Goal: Task Accomplishment & Management: Manage account settings

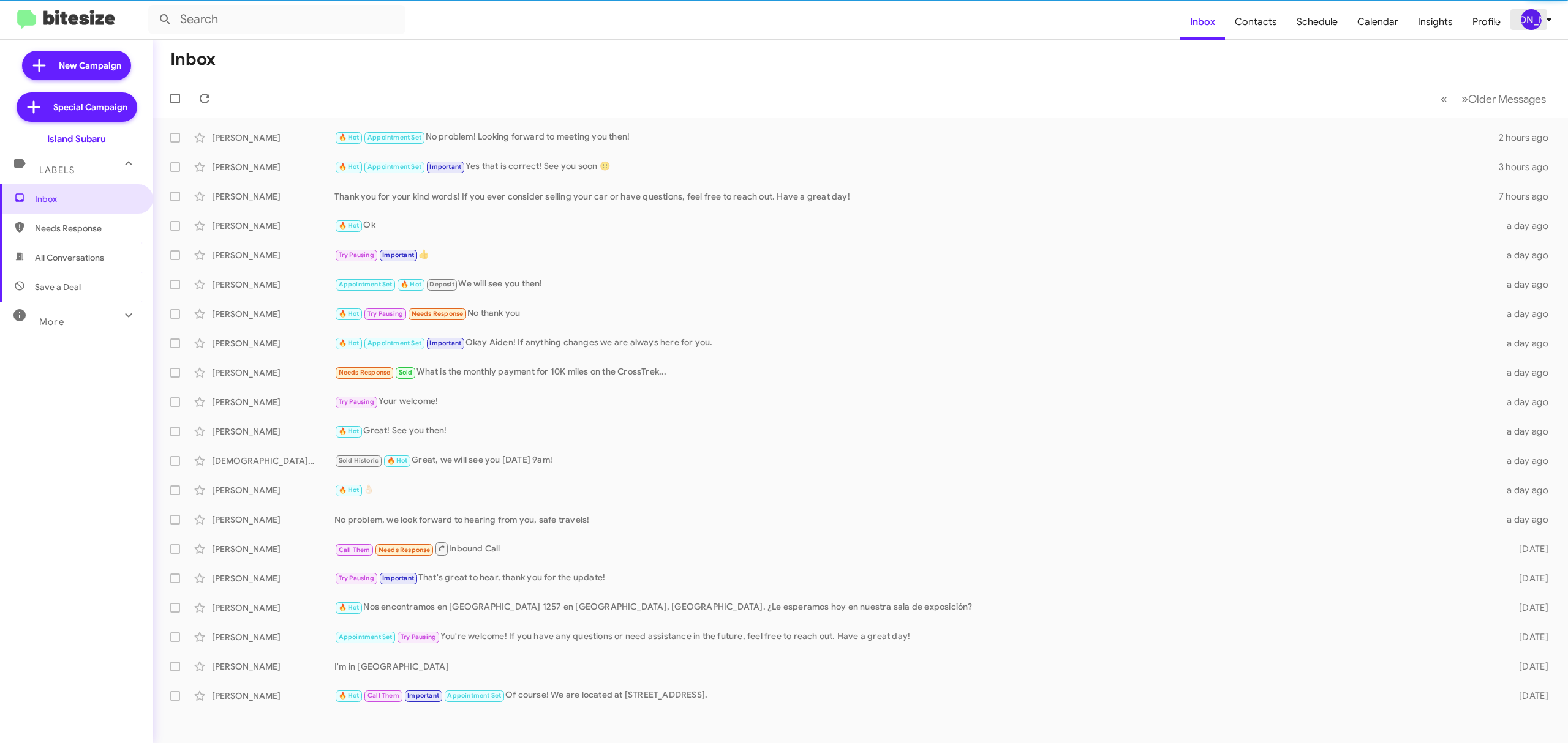
click at [1540, 14] on div "[PERSON_NAME]" at bounding box center [1530, 19] width 21 height 21
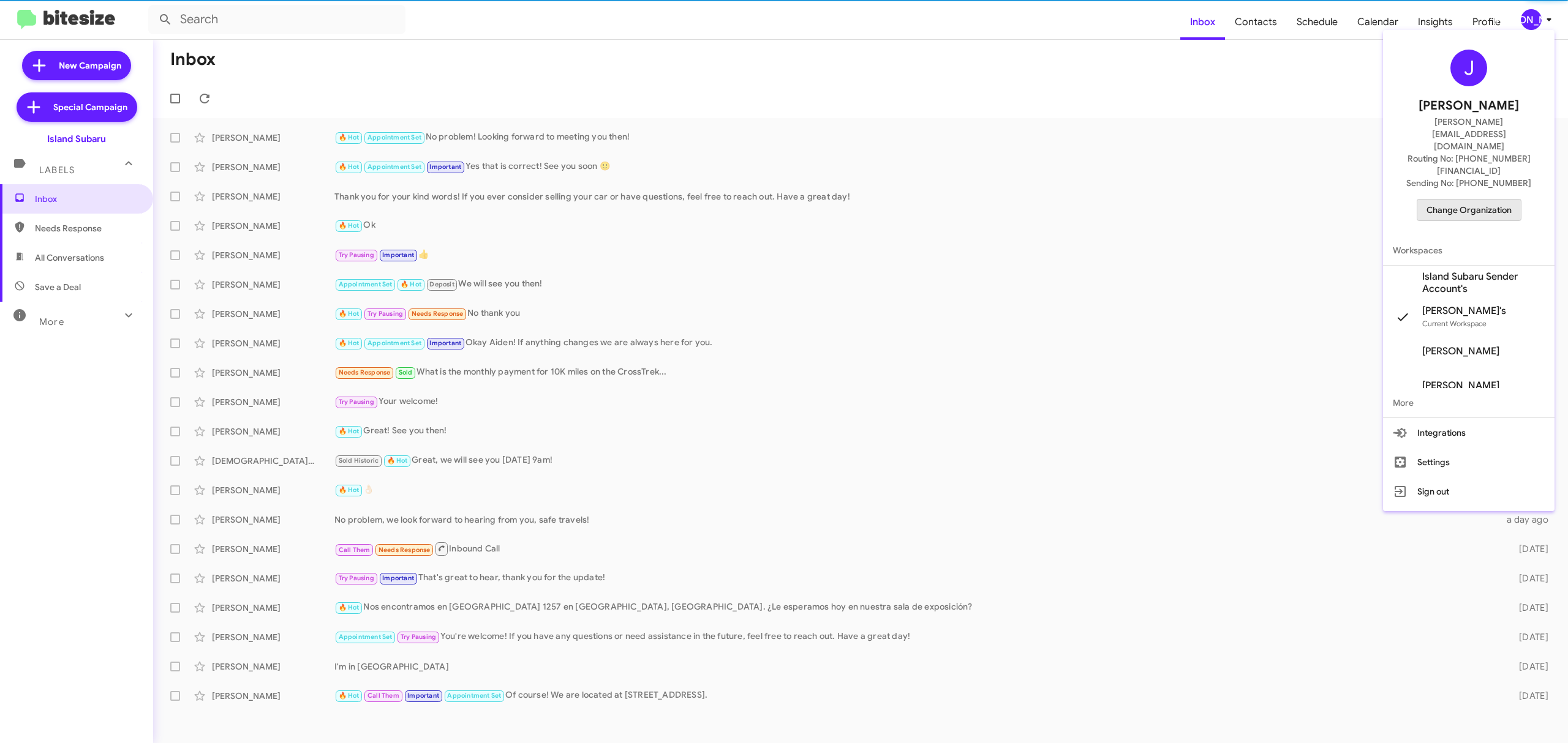
click at [1485, 200] on span "Change Organization" at bounding box center [1469, 210] width 85 height 21
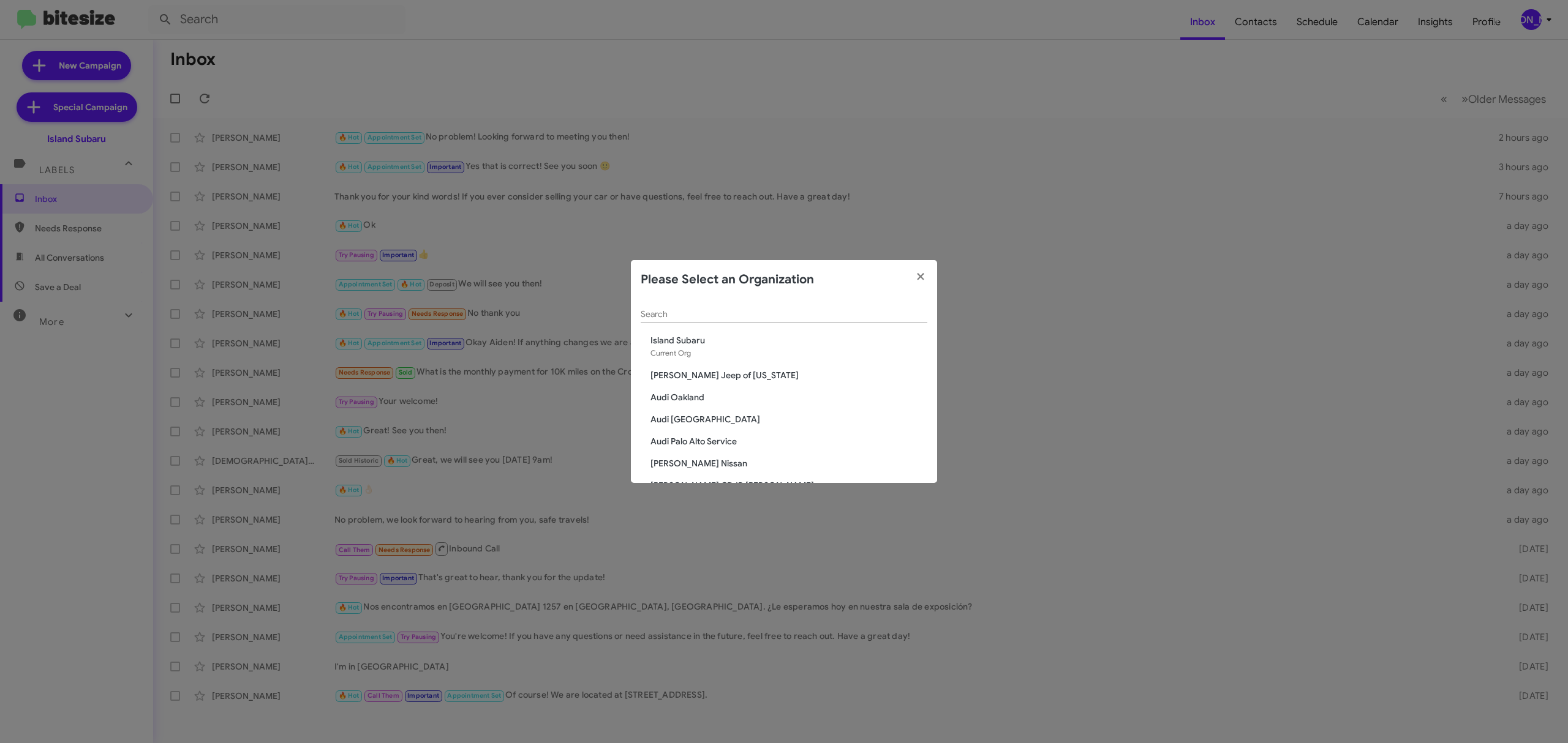
paste input "[PERSON_NAME][DEMOGRAPHIC_DATA]"
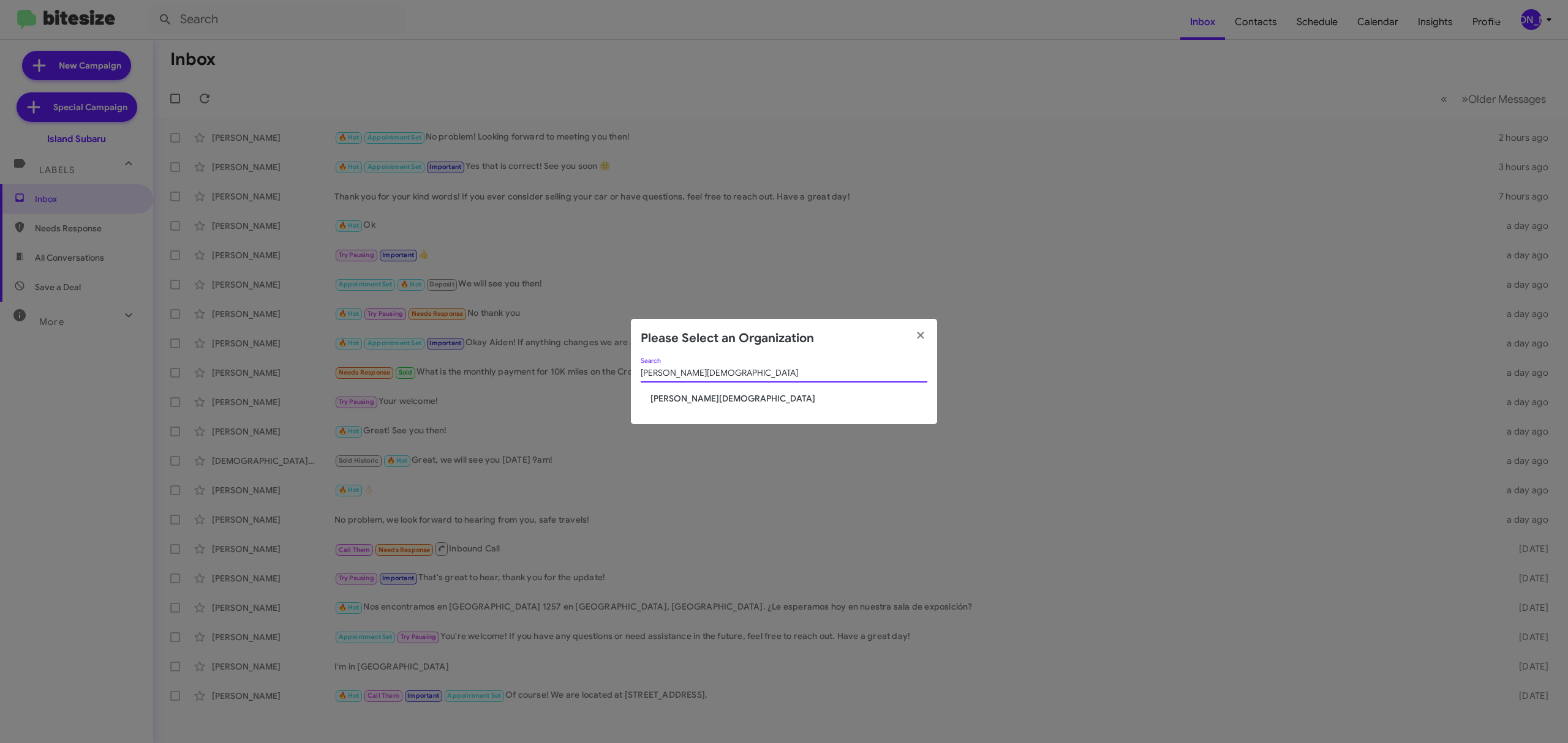
click at [824, 314] on modal-container "Please Select an Organization Ferman Wesley Chapel Search Ferman Wesley Chapel" at bounding box center [784, 372] width 1568 height 743
type input "[PERSON_NAME][DEMOGRAPHIC_DATA]"
click at [703, 402] on span "[PERSON_NAME][DEMOGRAPHIC_DATA]" at bounding box center [788, 398] width 277 height 13
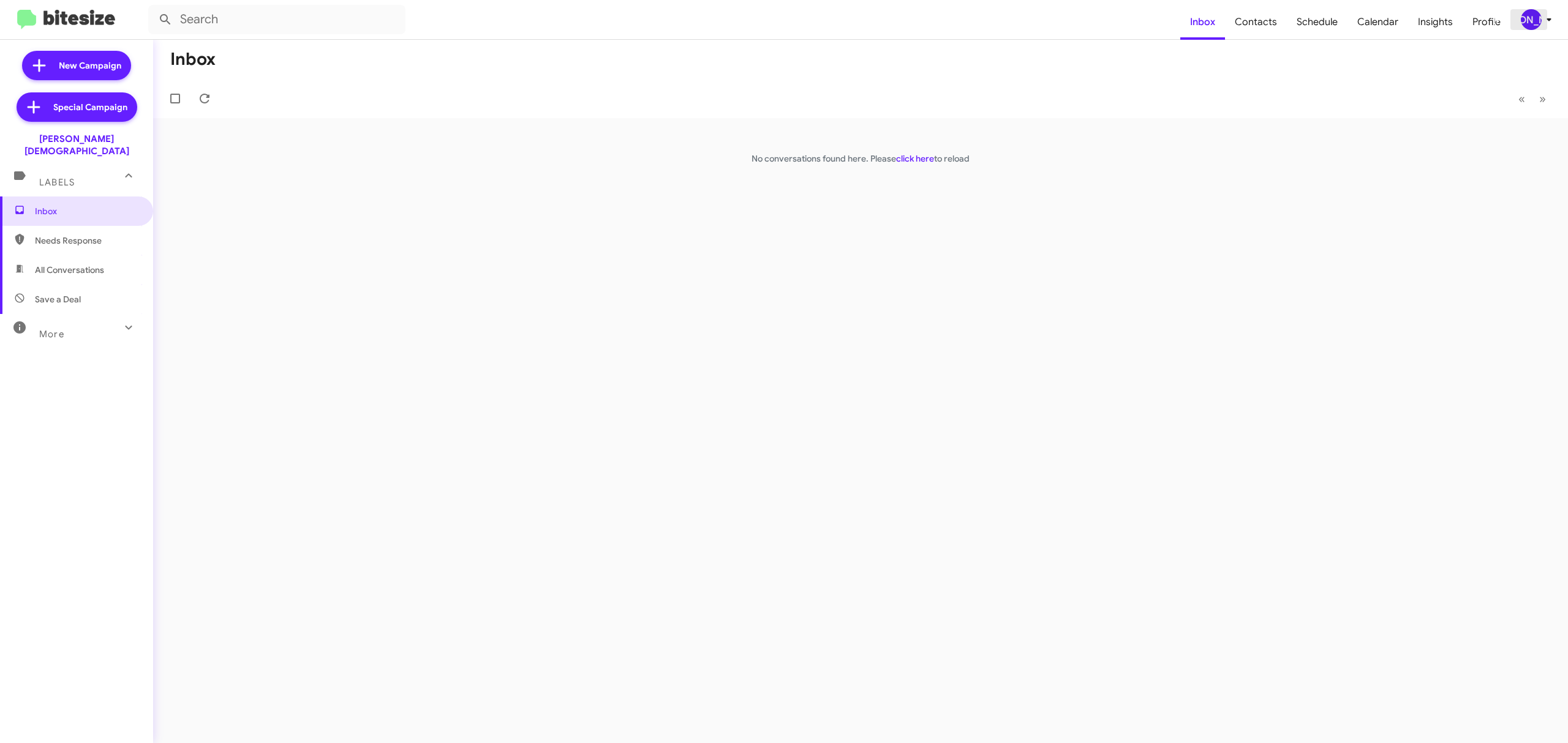
click at [1517, 23] on button "[PERSON_NAME]" at bounding box center [1532, 19] width 44 height 21
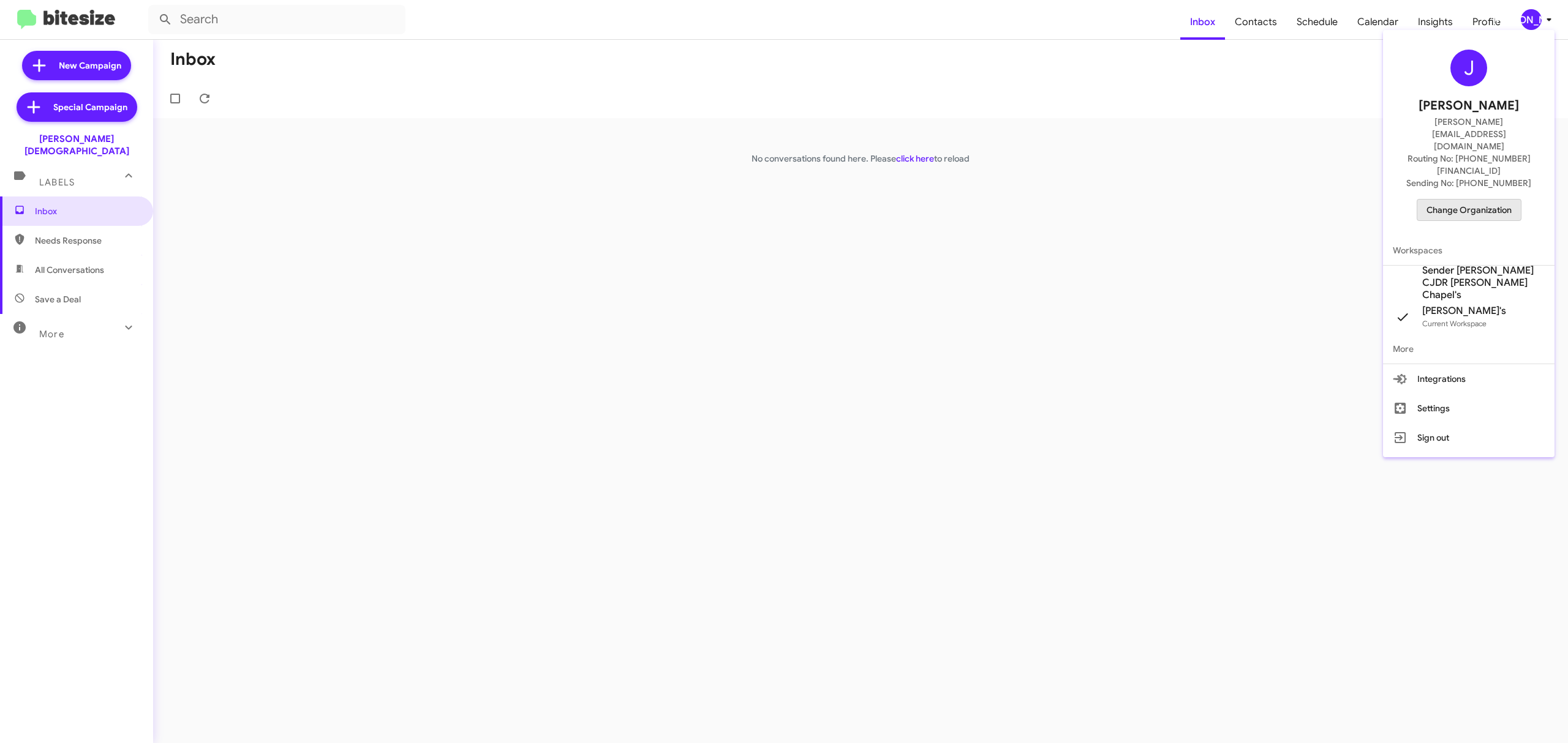
click at [1502, 200] on span "Change Organization" at bounding box center [1469, 210] width 85 height 21
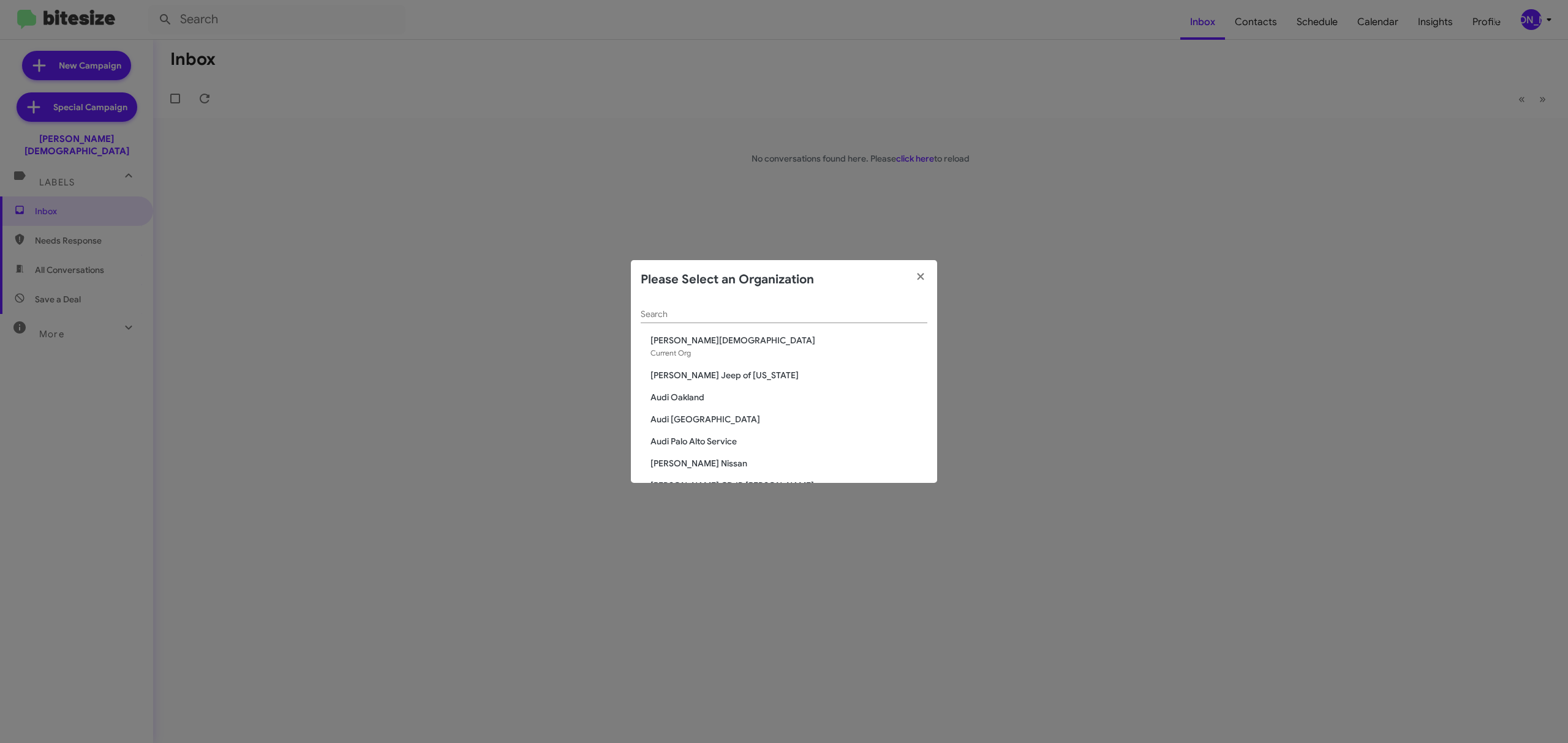
click at [823, 320] on div "Search" at bounding box center [784, 311] width 287 height 24
click at [800, 314] on input "Search" at bounding box center [784, 315] width 287 height 10
type input "t"
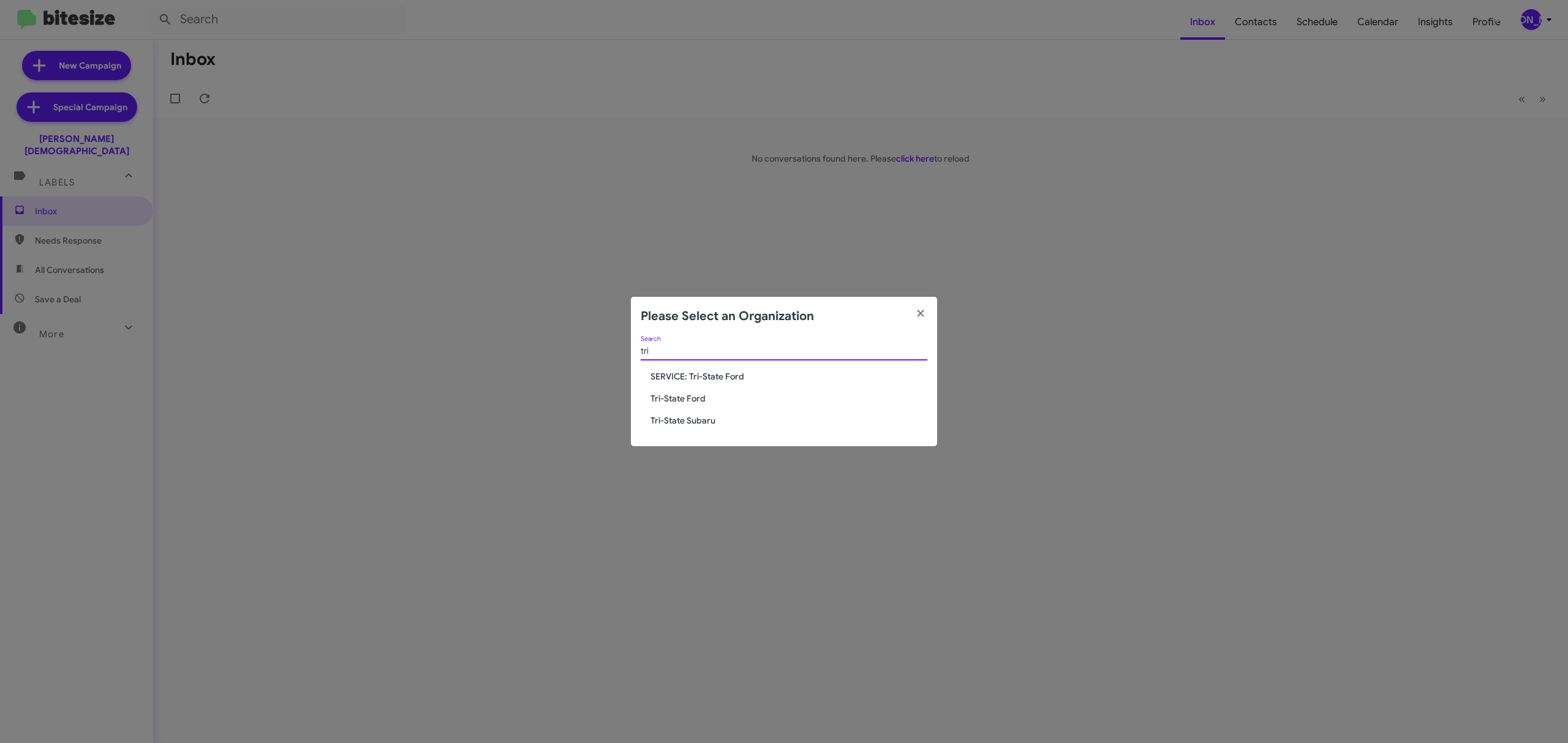
type input "tri"
click at [697, 377] on span "SERVICE: Tri-State Ford" at bounding box center [788, 377] width 277 height 13
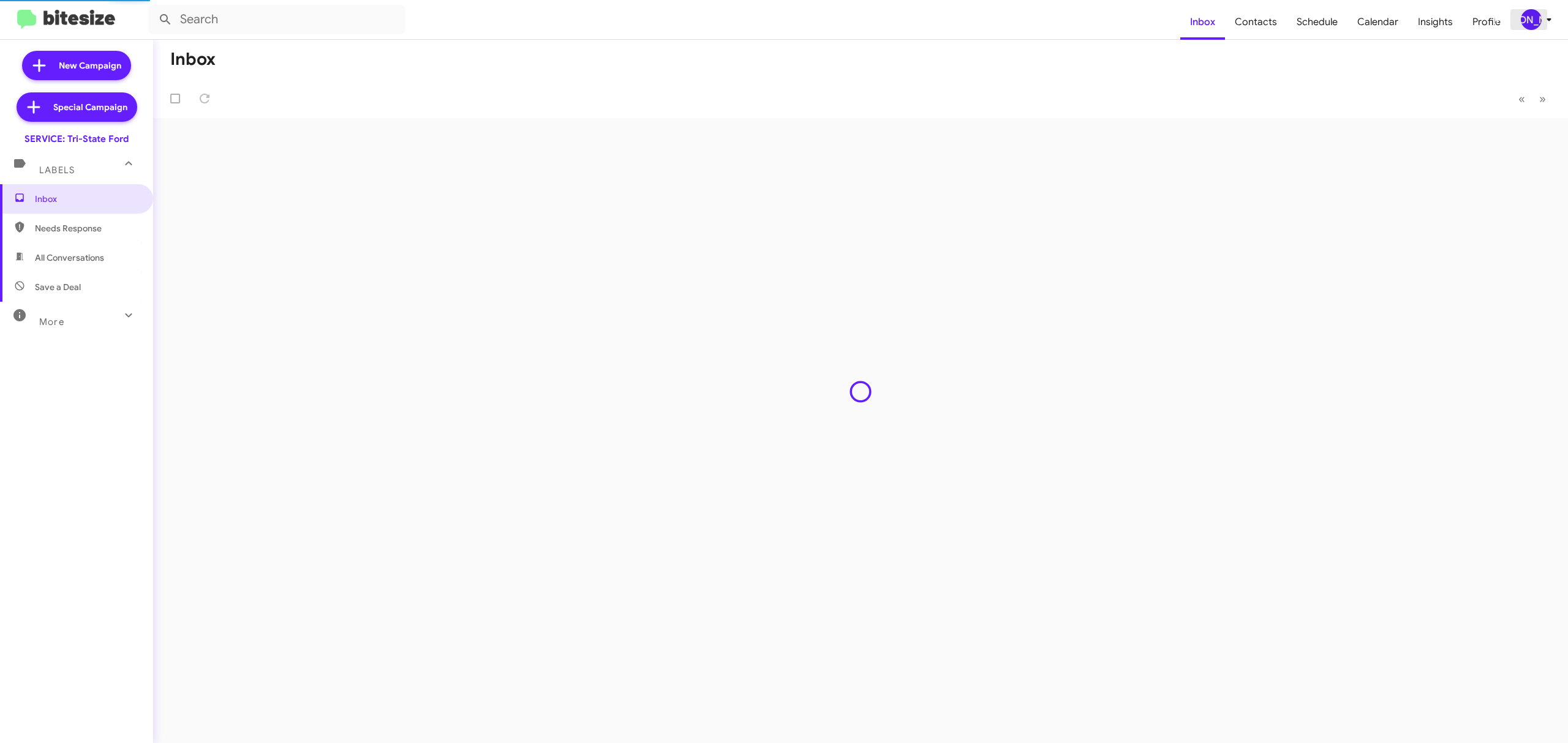
click at [1544, 17] on icon at bounding box center [1549, 19] width 14 height 14
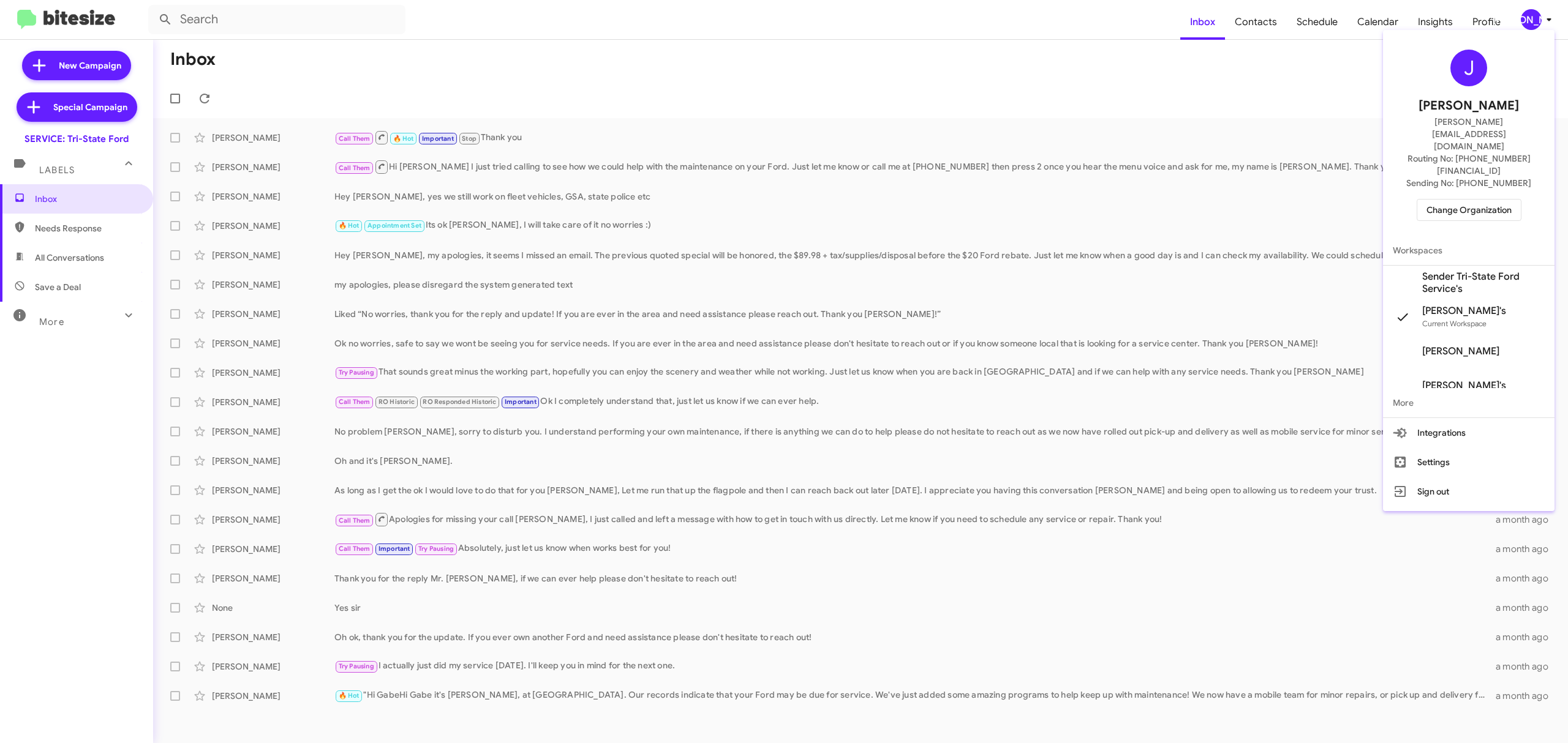
click at [1464, 200] on span "Change Organization" at bounding box center [1469, 210] width 85 height 21
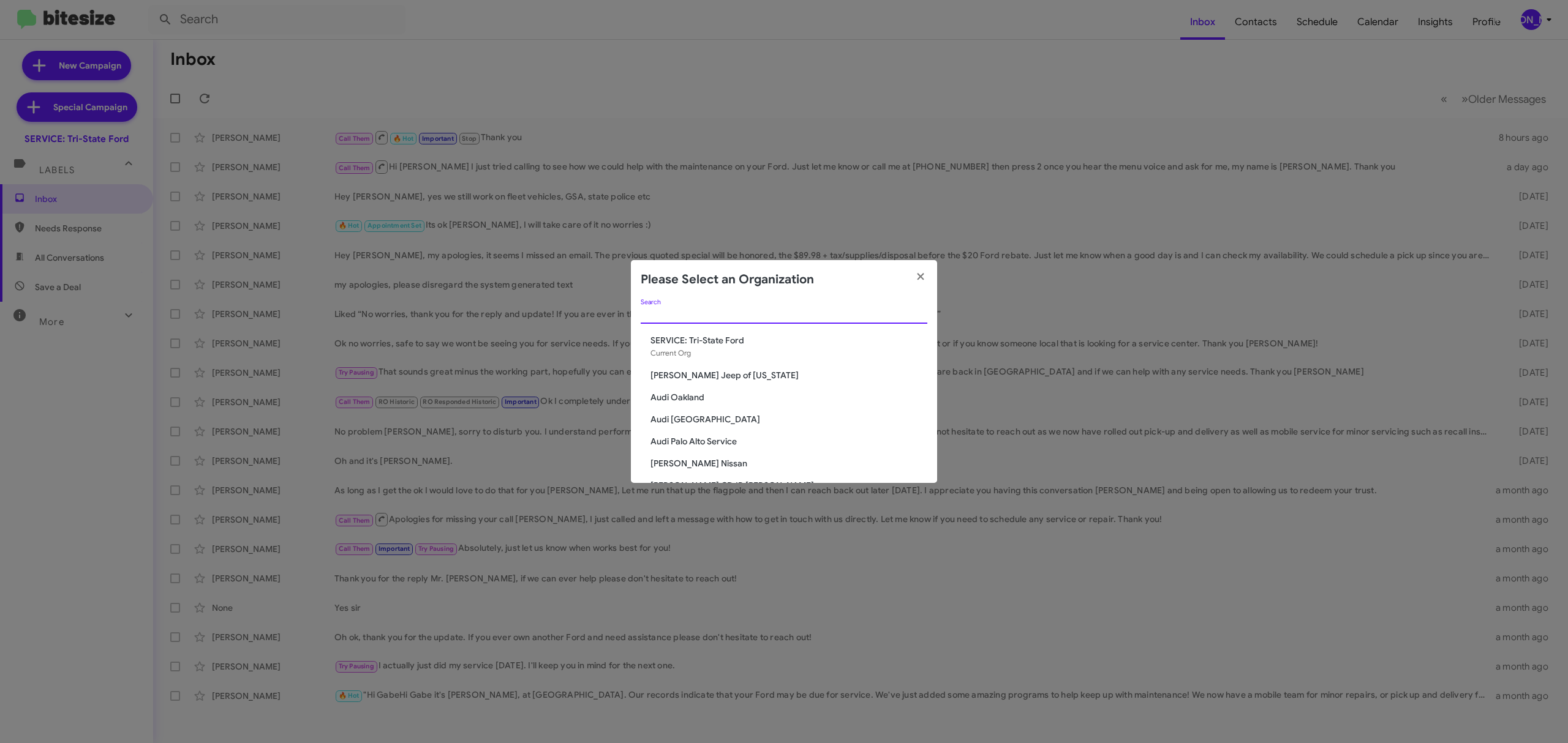
click at [875, 310] on input "Search" at bounding box center [784, 315] width 287 height 10
paste input "San Leandro CDJR"
type input "S"
click at [1539, 15] on modal-container "Please Select an Organization Search SERVICE: Tri-State Ford Current Org Adams …" at bounding box center [784, 372] width 1568 height 743
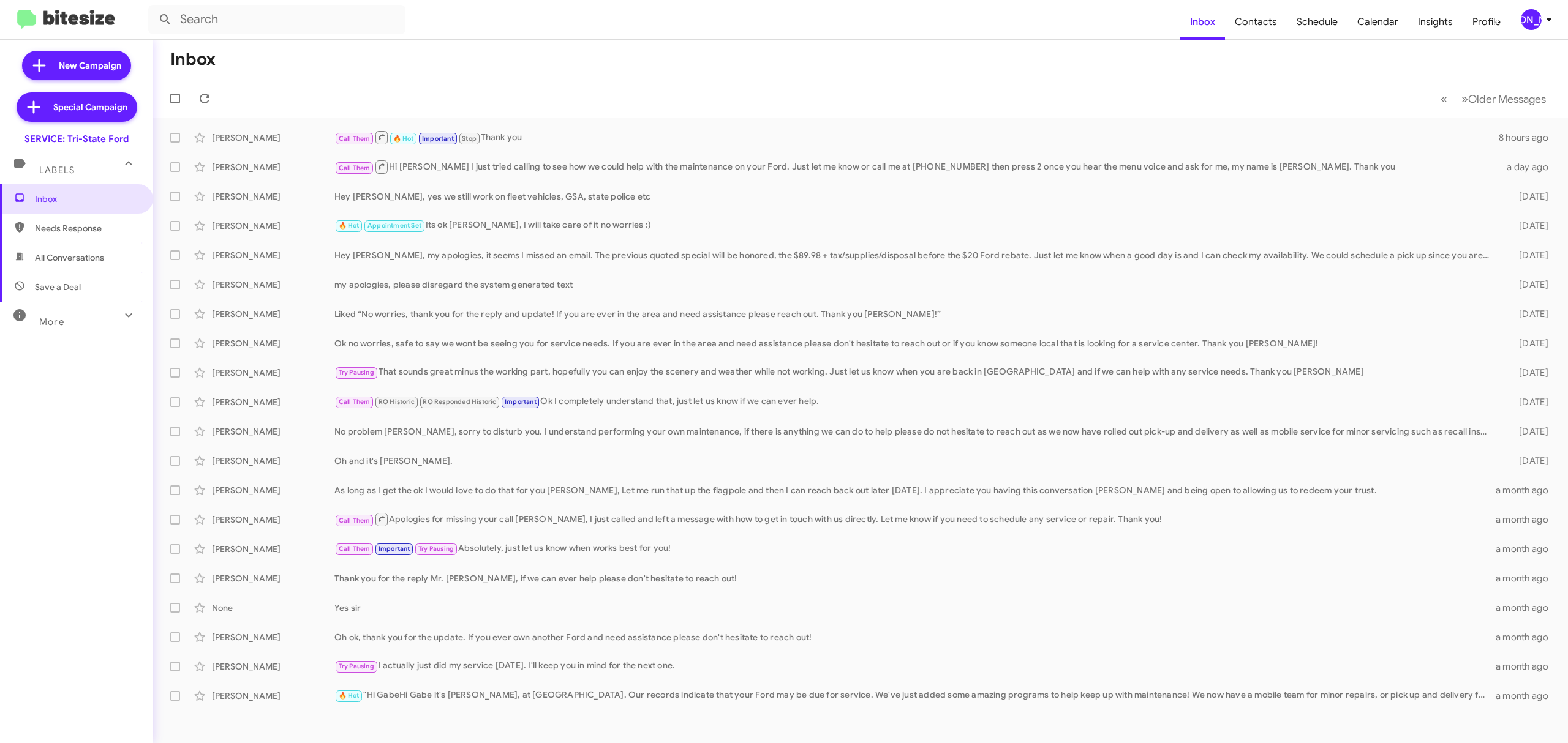
click at [1539, 15] on div "[PERSON_NAME]" at bounding box center [1530, 19] width 21 height 21
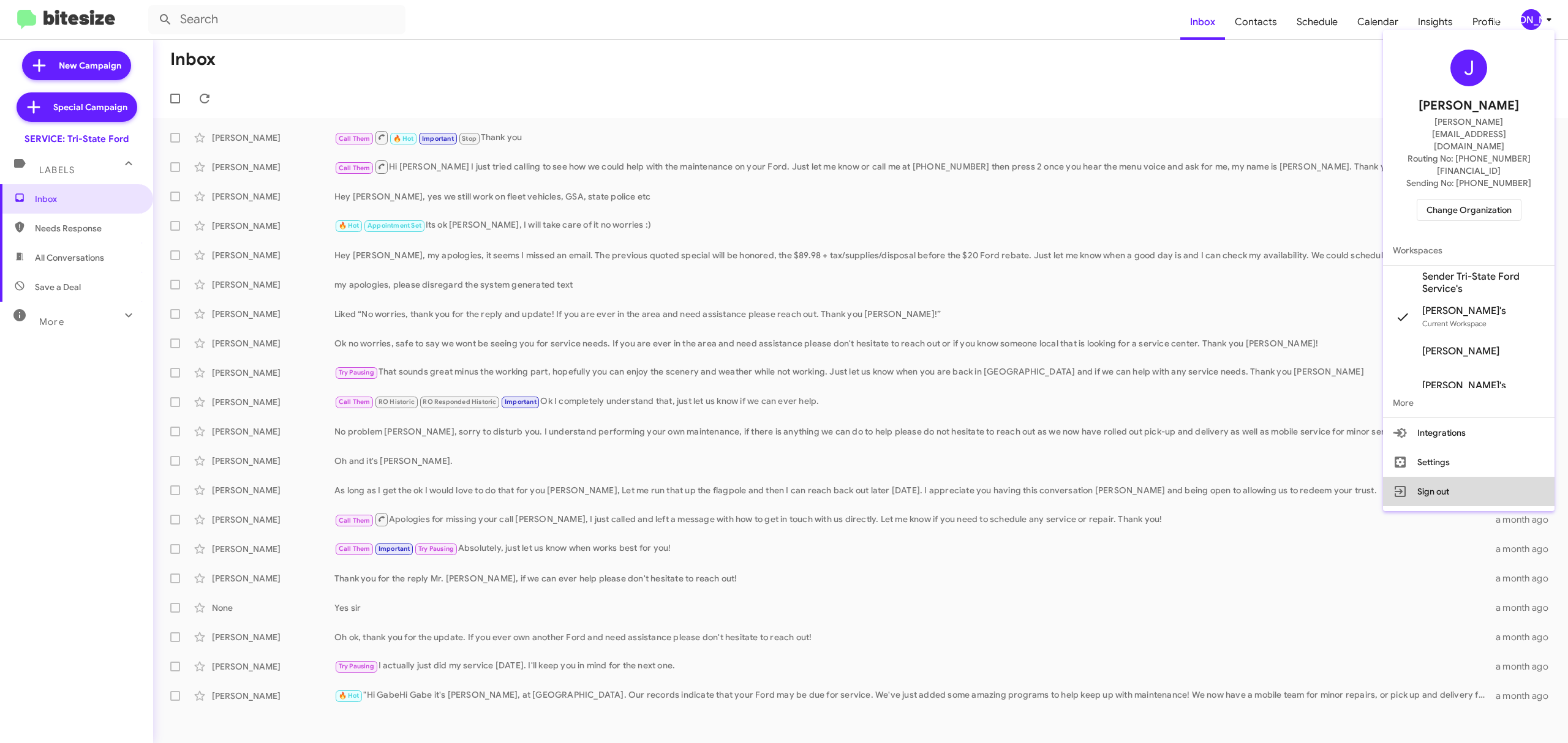
click at [1434, 477] on button "Sign out" at bounding box center [1469, 491] width 171 height 29
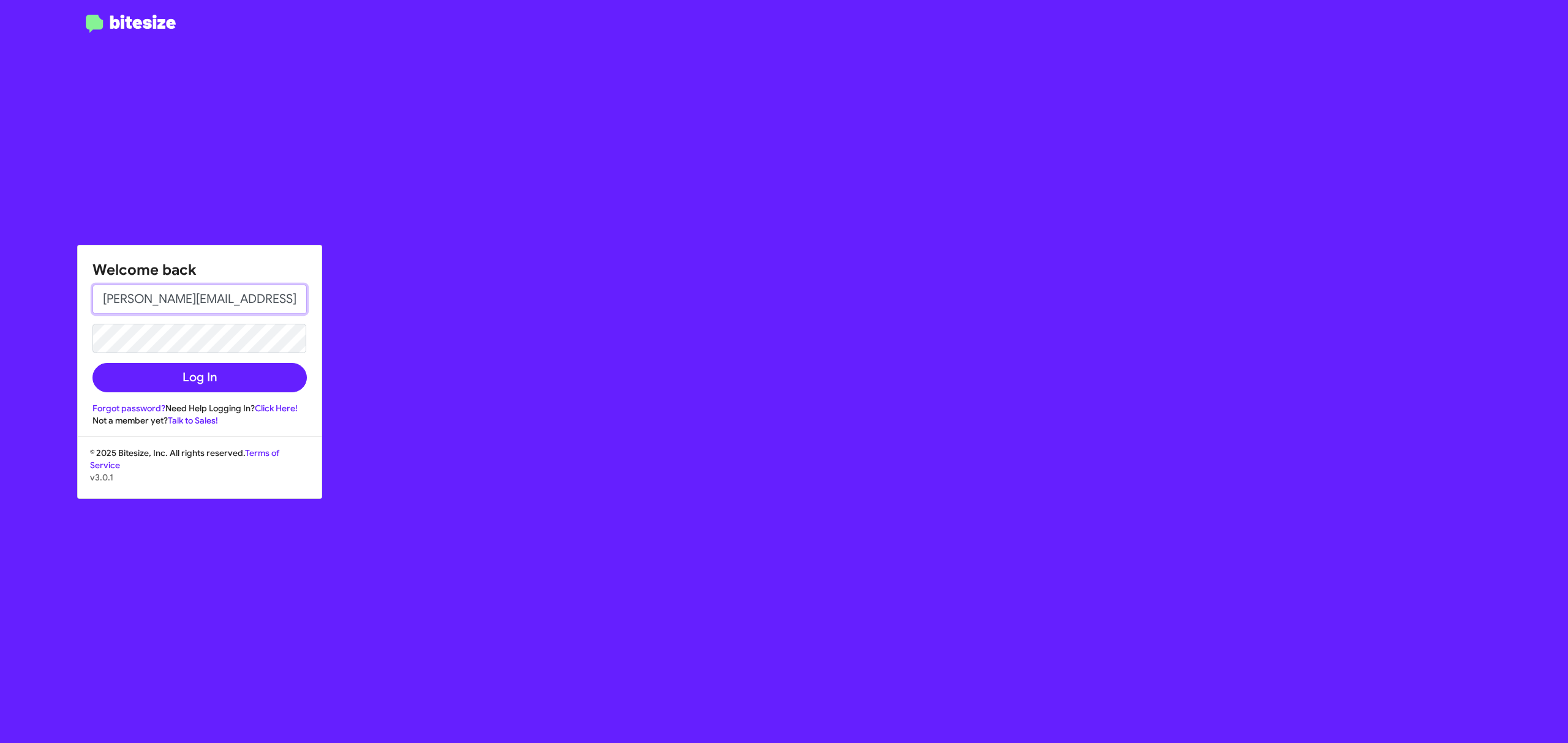
click at [278, 302] on input "[PERSON_NAME][EMAIL_ADDRESS][DOMAIN_NAME]" at bounding box center [200, 299] width 215 height 29
type input "jeks.ocampo1717@gmail.com"
click at [250, 375] on button "Log In" at bounding box center [200, 377] width 215 height 29
